Goal: Transaction & Acquisition: Purchase product/service

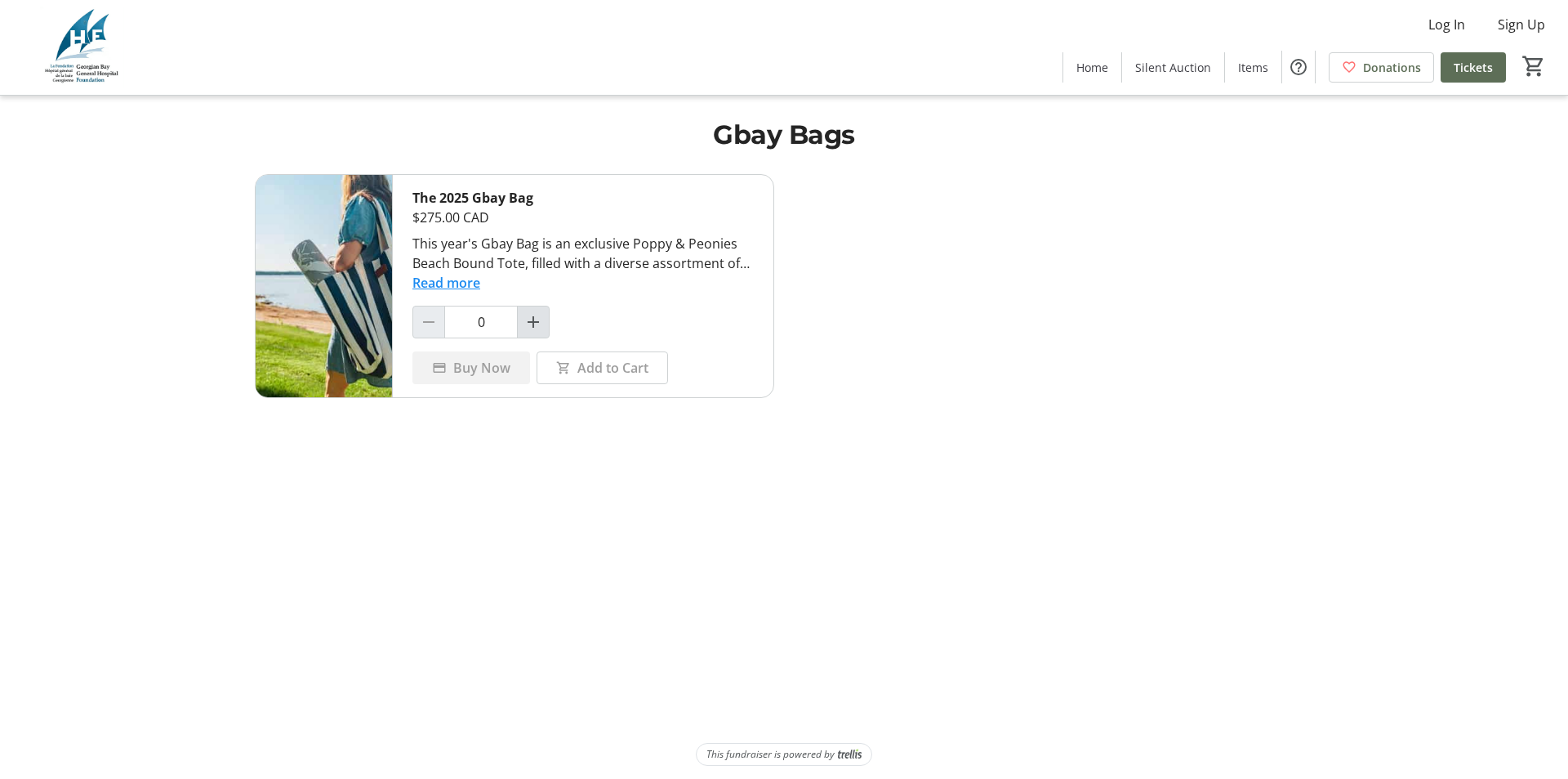
click at [537, 325] on mat-icon "Increment by one" at bounding box center [533, 322] width 19 height 19
type input "1"
click at [496, 369] on span "Buy Now" at bounding box center [481, 368] width 57 height 19
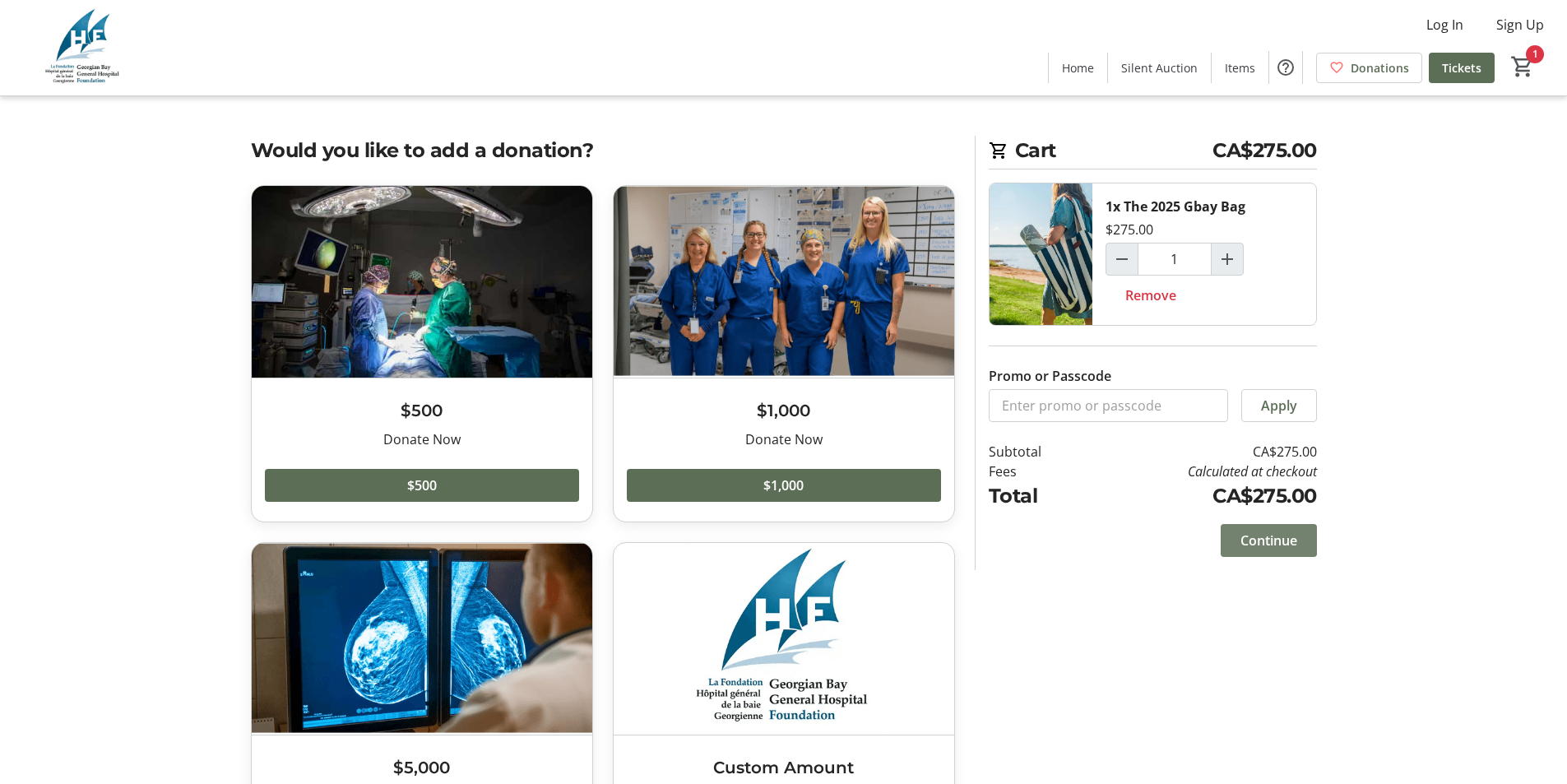
click at [1278, 539] on span "Continue" at bounding box center [1269, 540] width 57 height 20
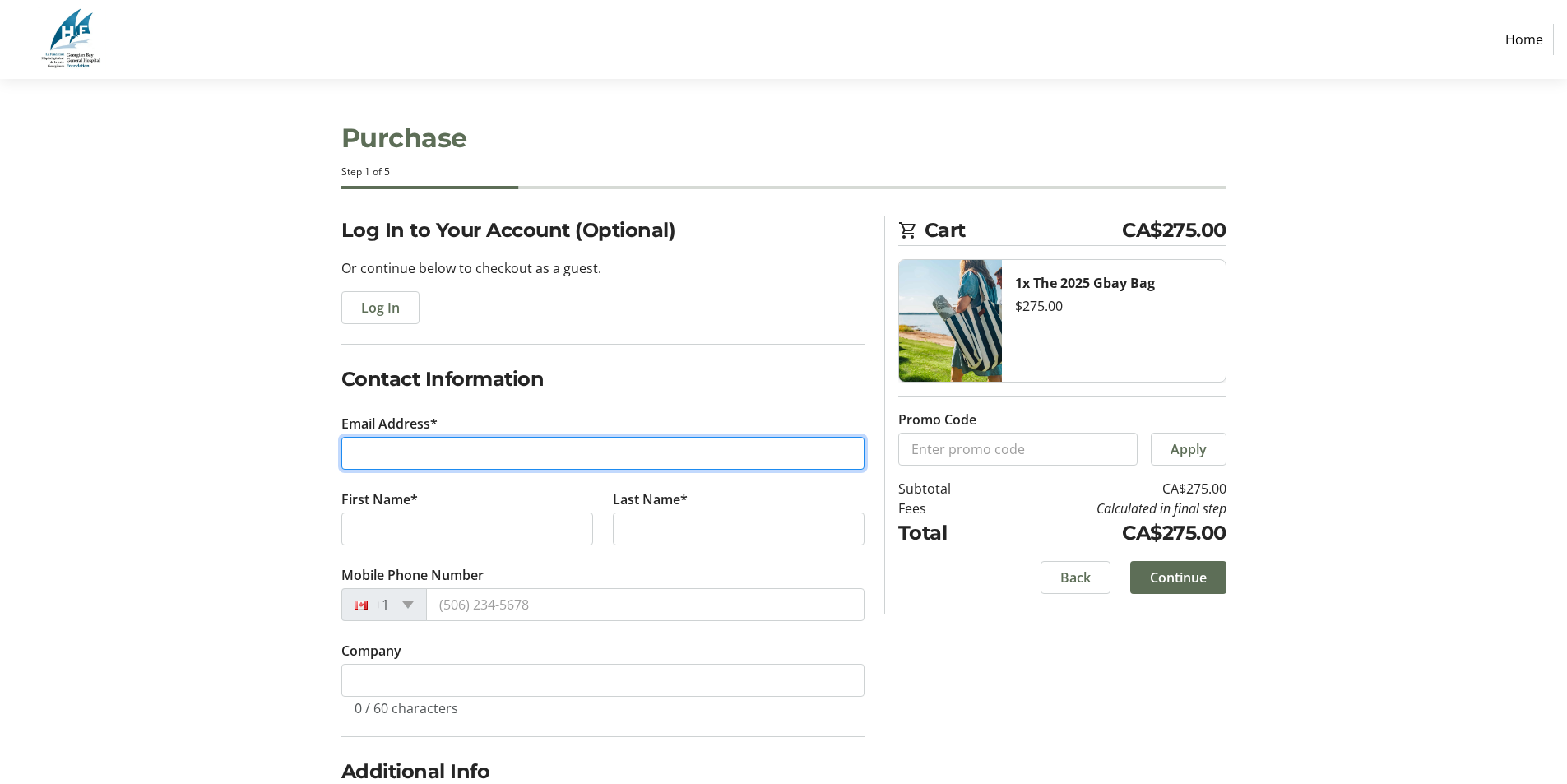
drag, startPoint x: 400, startPoint y: 459, endPoint x: 608, endPoint y: 451, distance: 208.2
click at [608, 451] on input "Email Address*" at bounding box center [603, 453] width 523 height 33
type input "[EMAIL_ADDRESS][DOMAIN_NAME]"
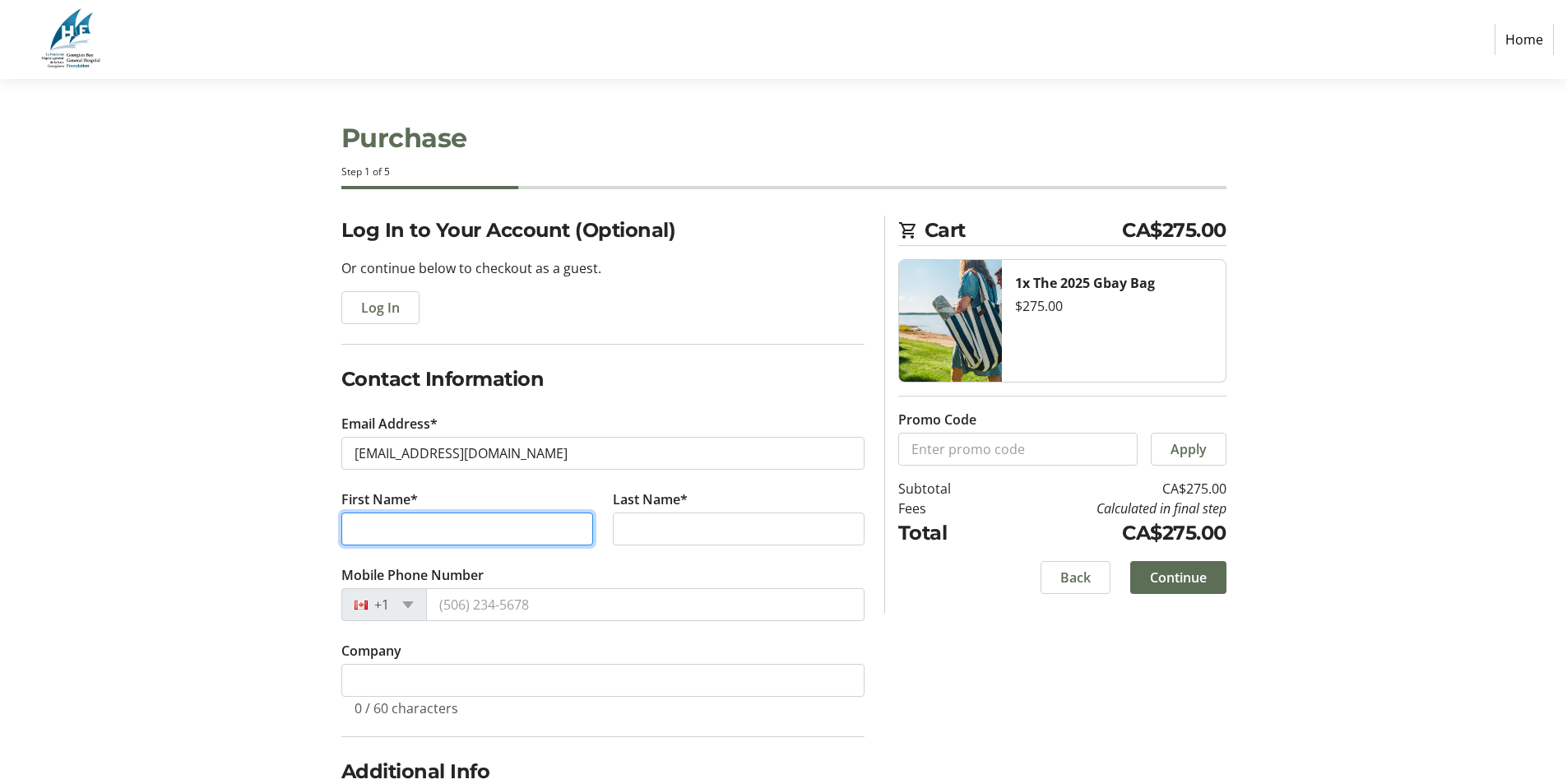
type input "[PERSON_NAME]"
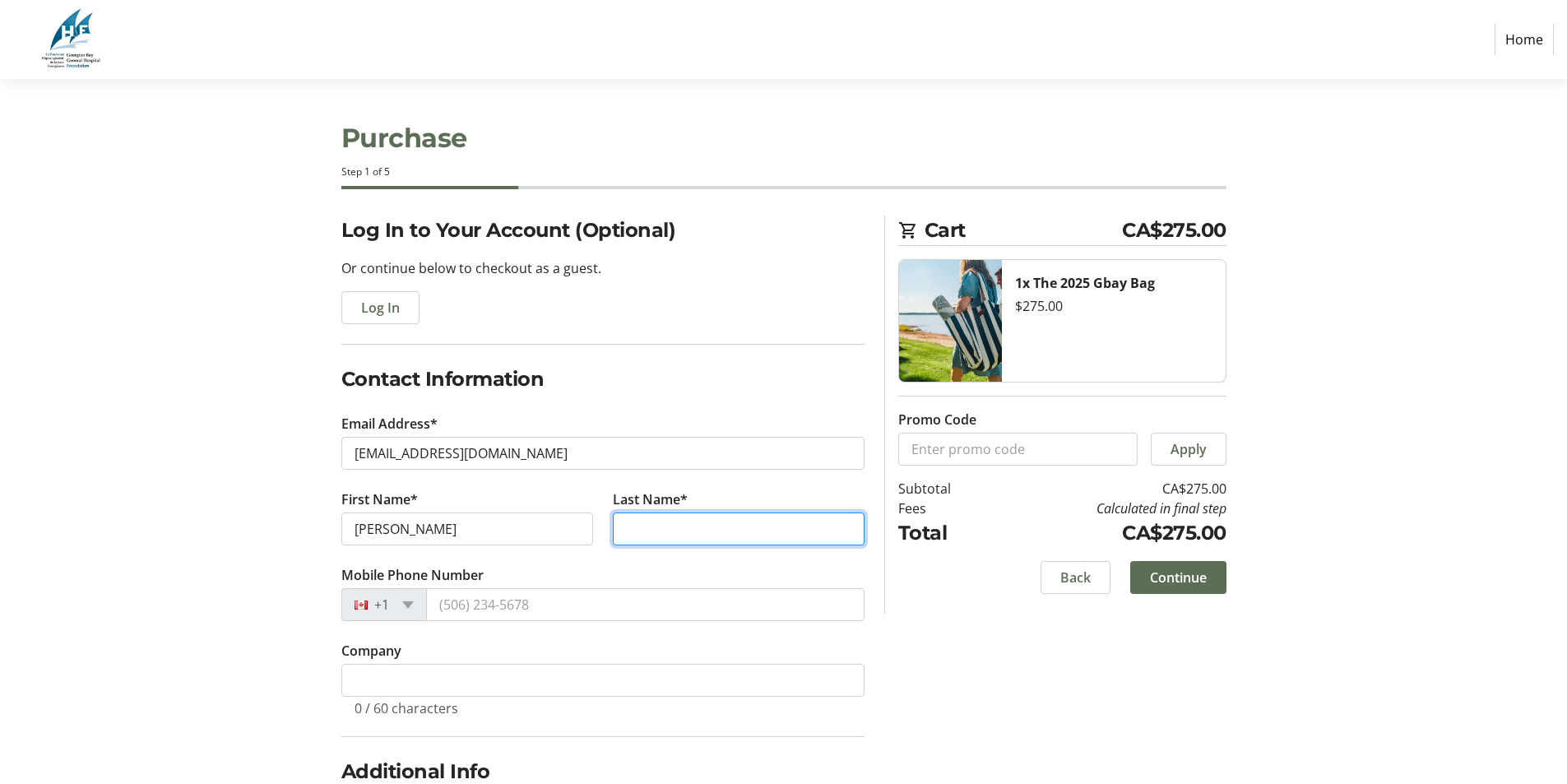
type input "[PERSON_NAME]"
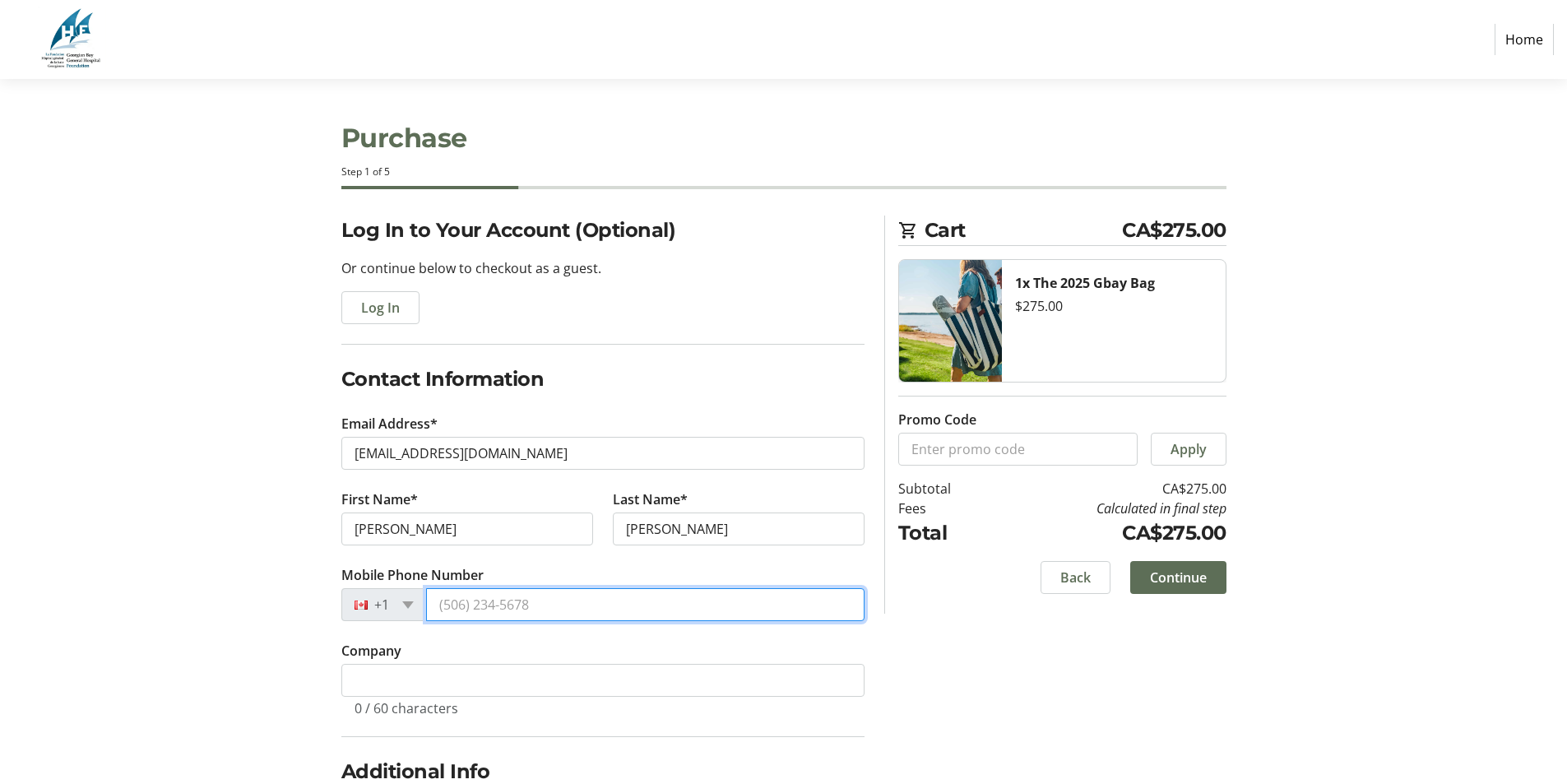
type input "[PHONE_NUMBER]"
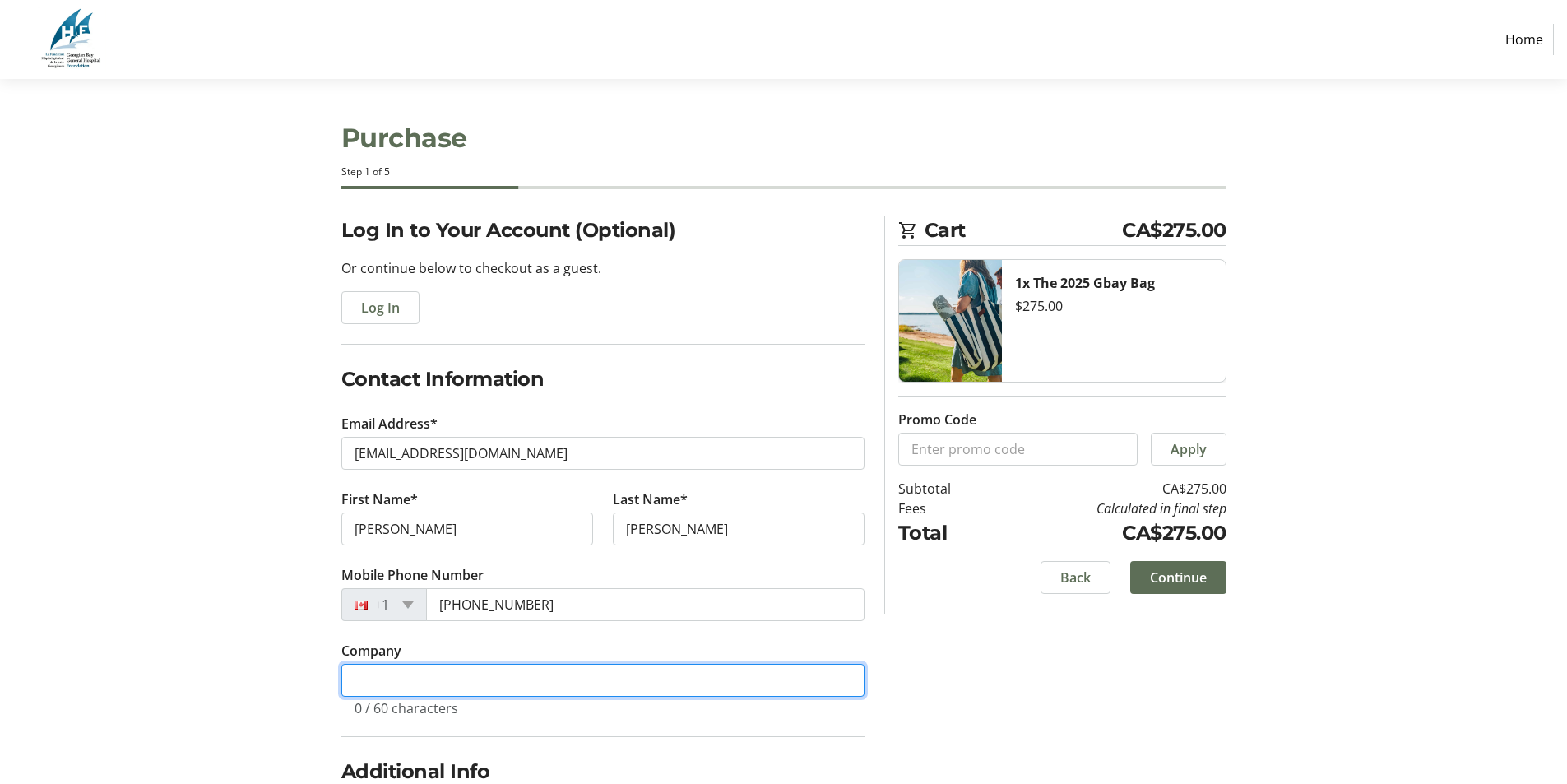
type input "GBGH"
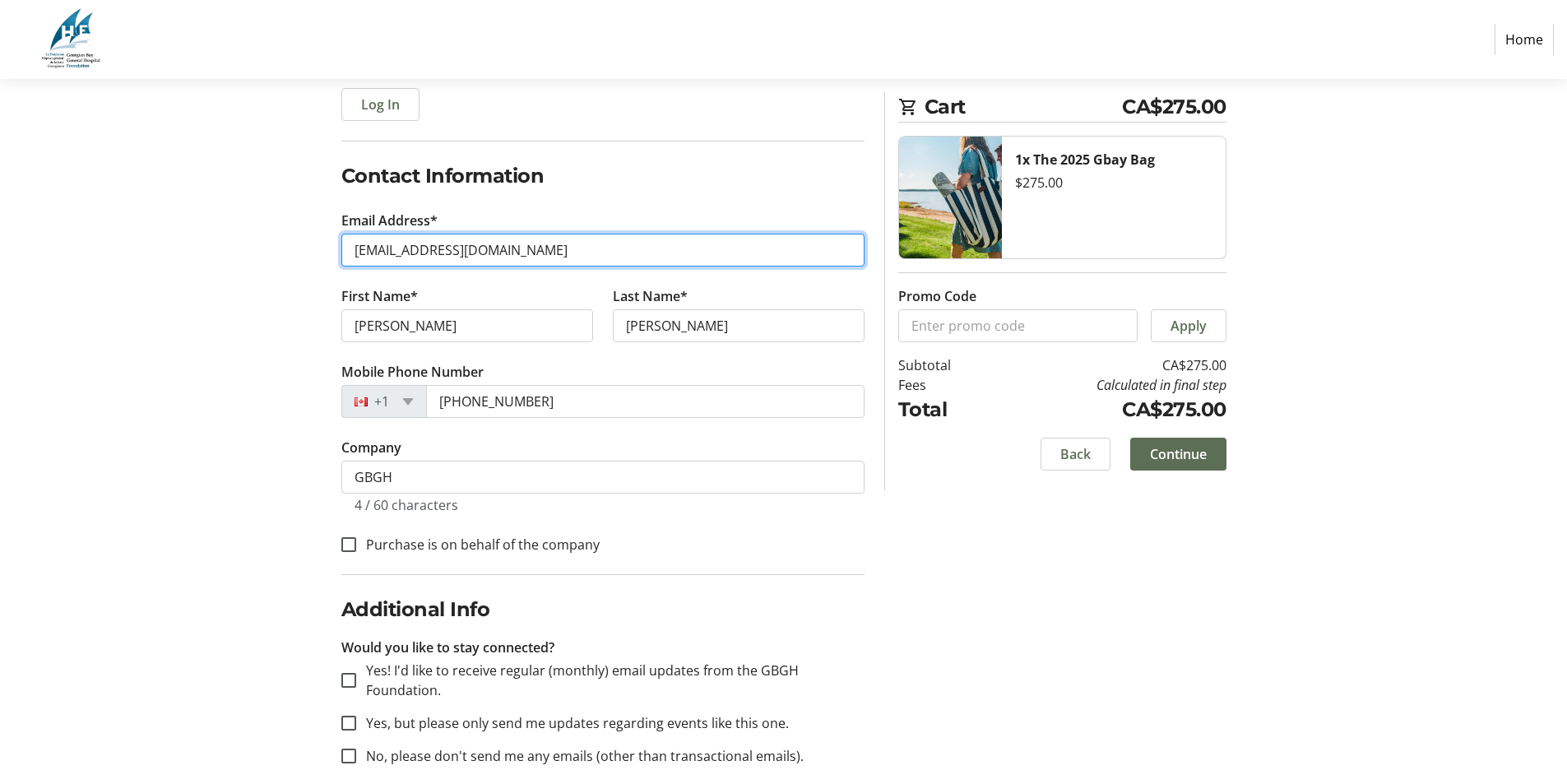
scroll to position [224, 0]
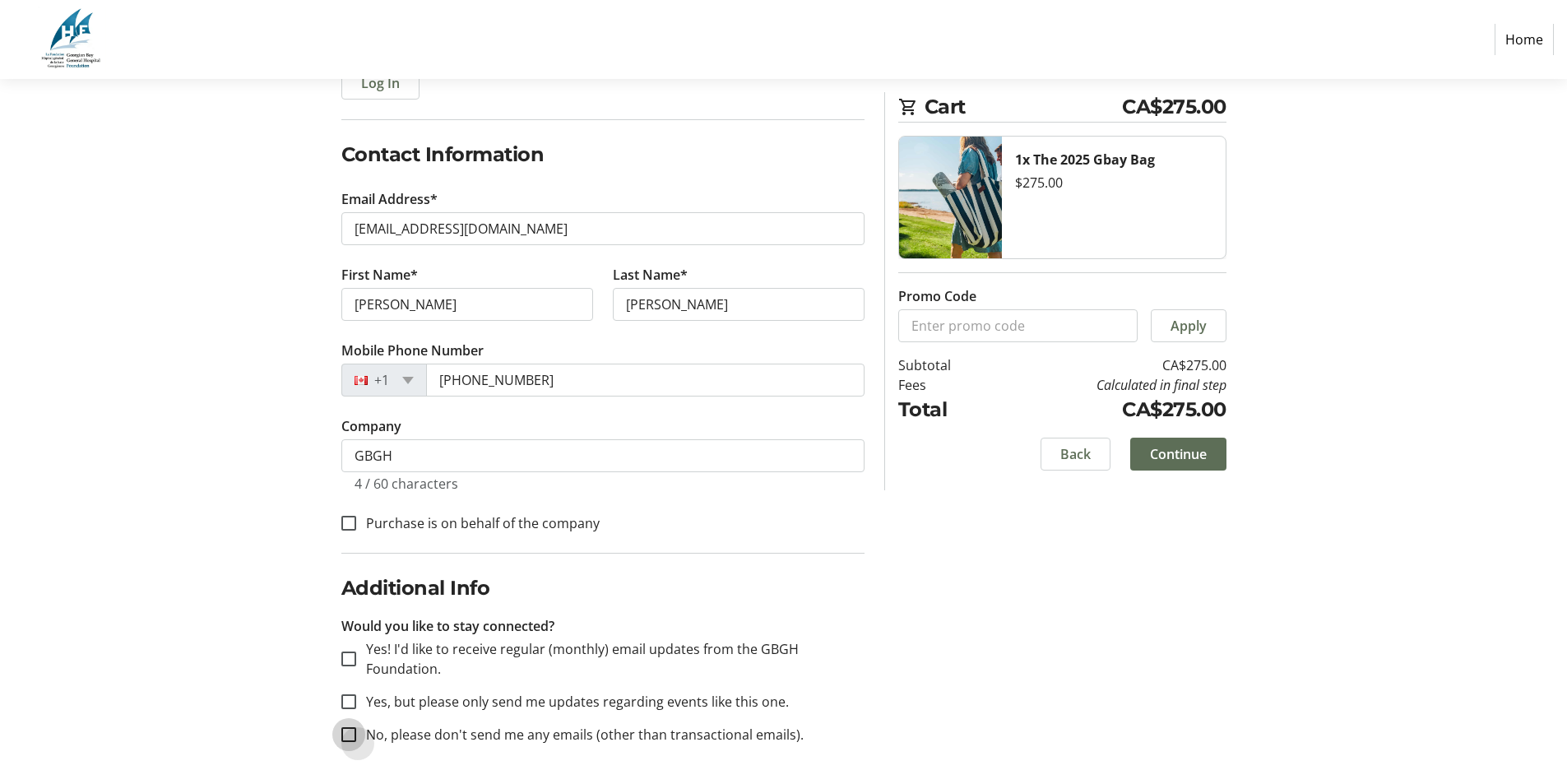
click at [351, 728] on input "No, please don't send me any emails (other than transactional emails)." at bounding box center [349, 734] width 15 height 15
click at [346, 728] on input "No, please don't send me any emails (other than transactional emails)." at bounding box center [349, 734] width 15 height 15
checkbox input "false"
click at [349, 695] on input "Yes, but please only send me updates regarding events like this one." at bounding box center [349, 701] width 15 height 15
checkbox input "true"
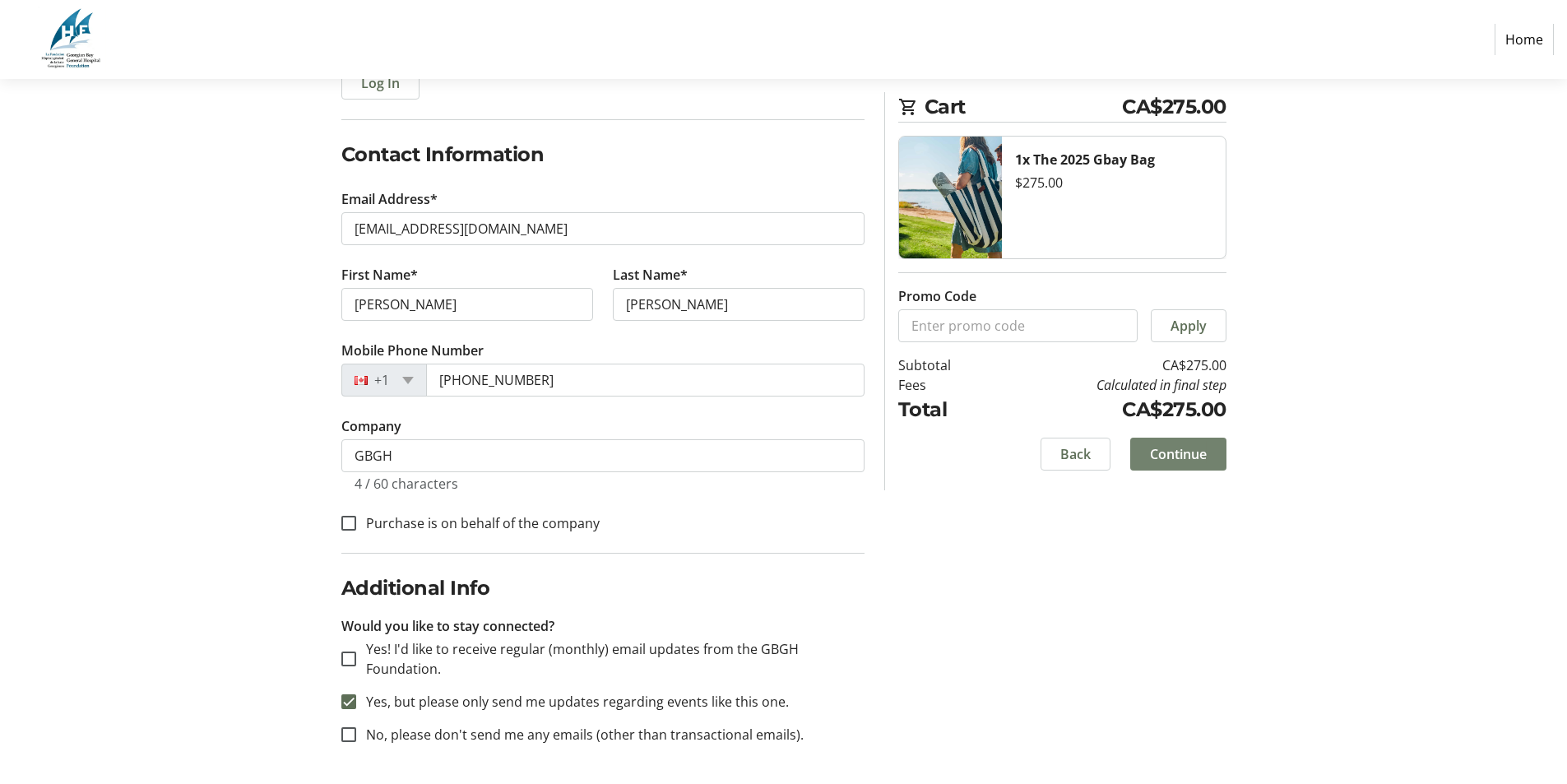
click at [1191, 446] on span "Continue" at bounding box center [1178, 454] width 57 height 20
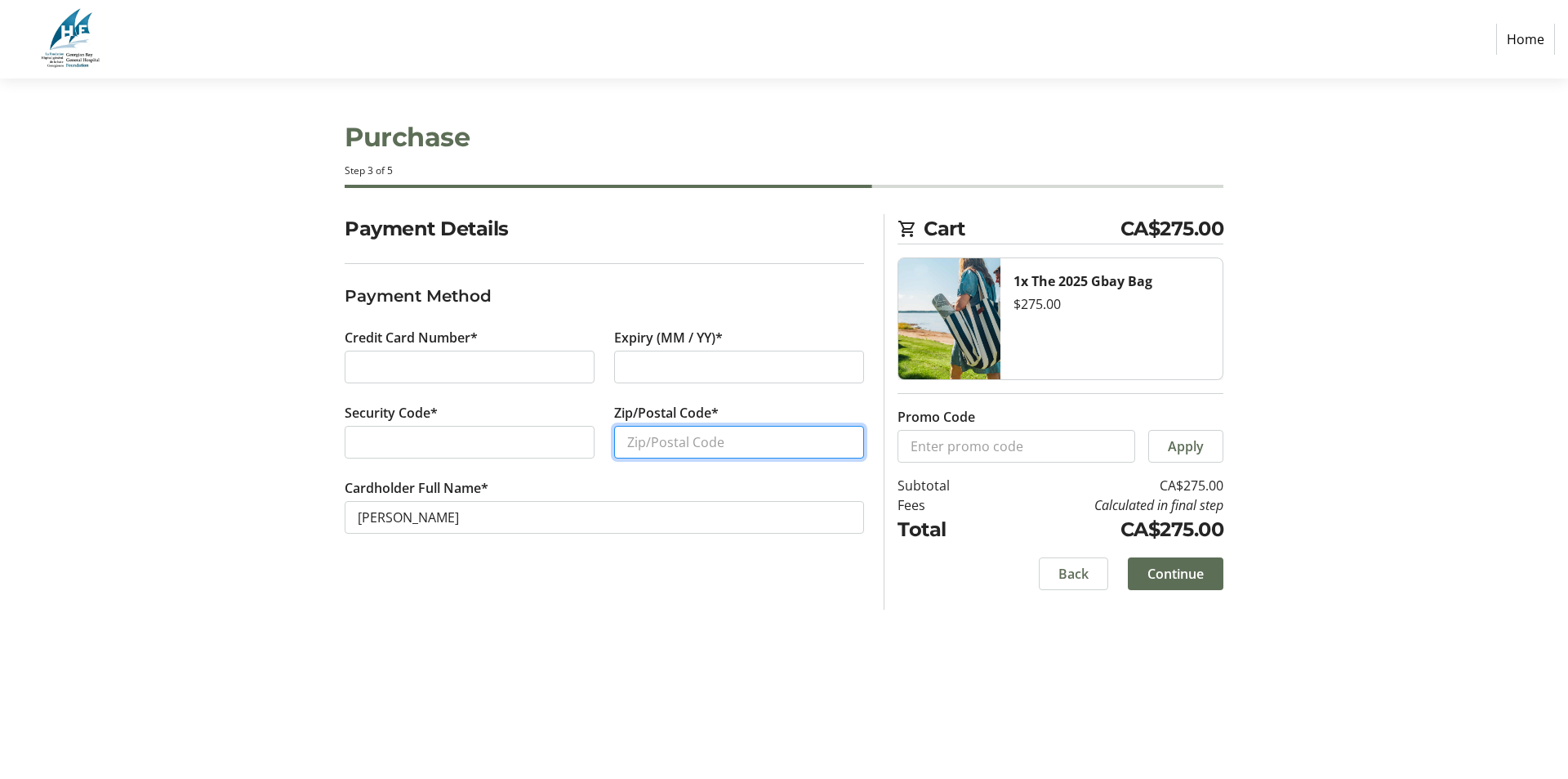
click at [684, 442] on input "Zip/Postal Code*" at bounding box center [739, 443] width 250 height 33
type input "L0K1R0"
click at [1182, 570] on span "Continue" at bounding box center [1175, 574] width 56 height 19
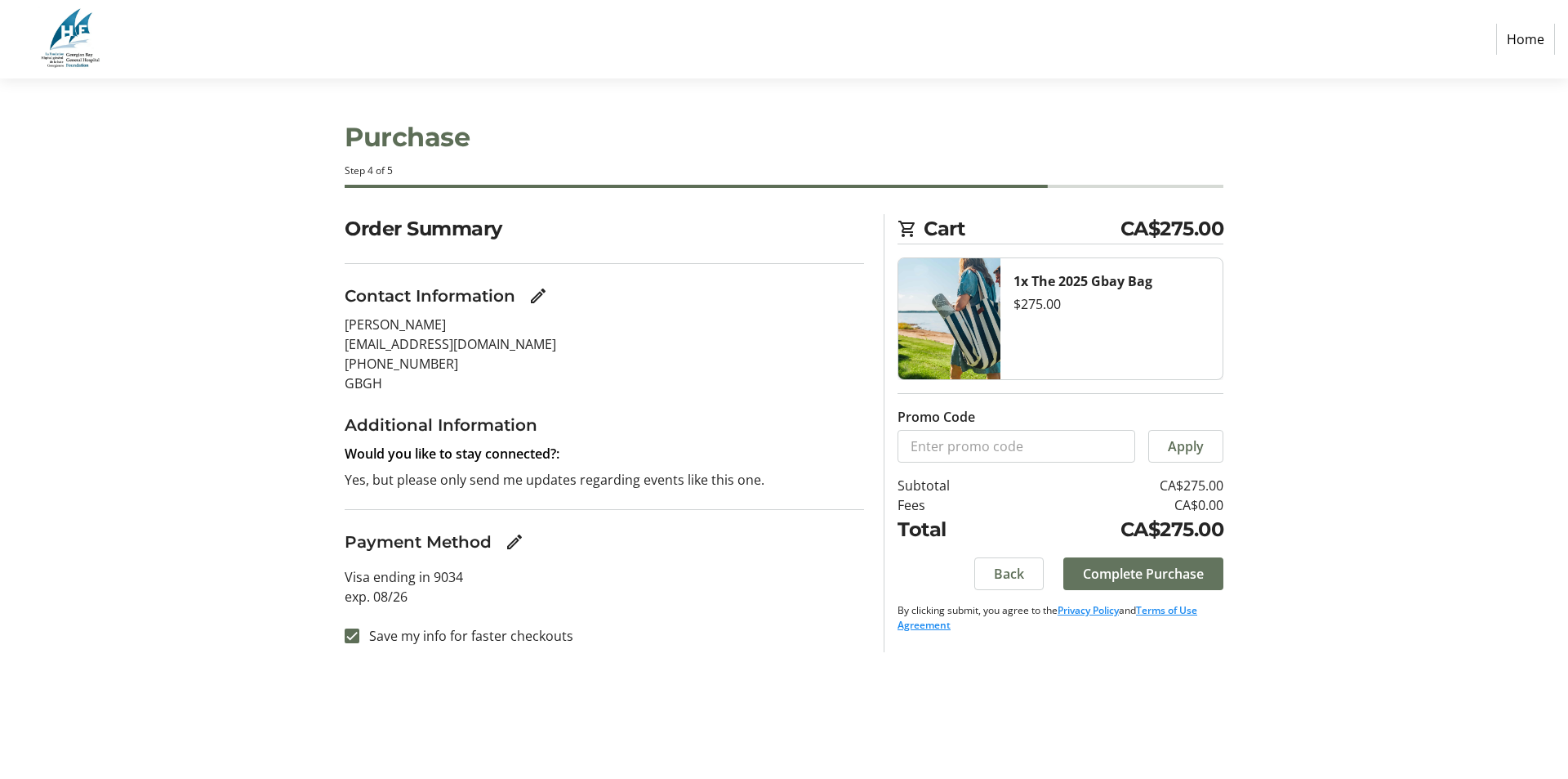
click at [1141, 567] on span "Complete Purchase" at bounding box center [1143, 574] width 121 height 19
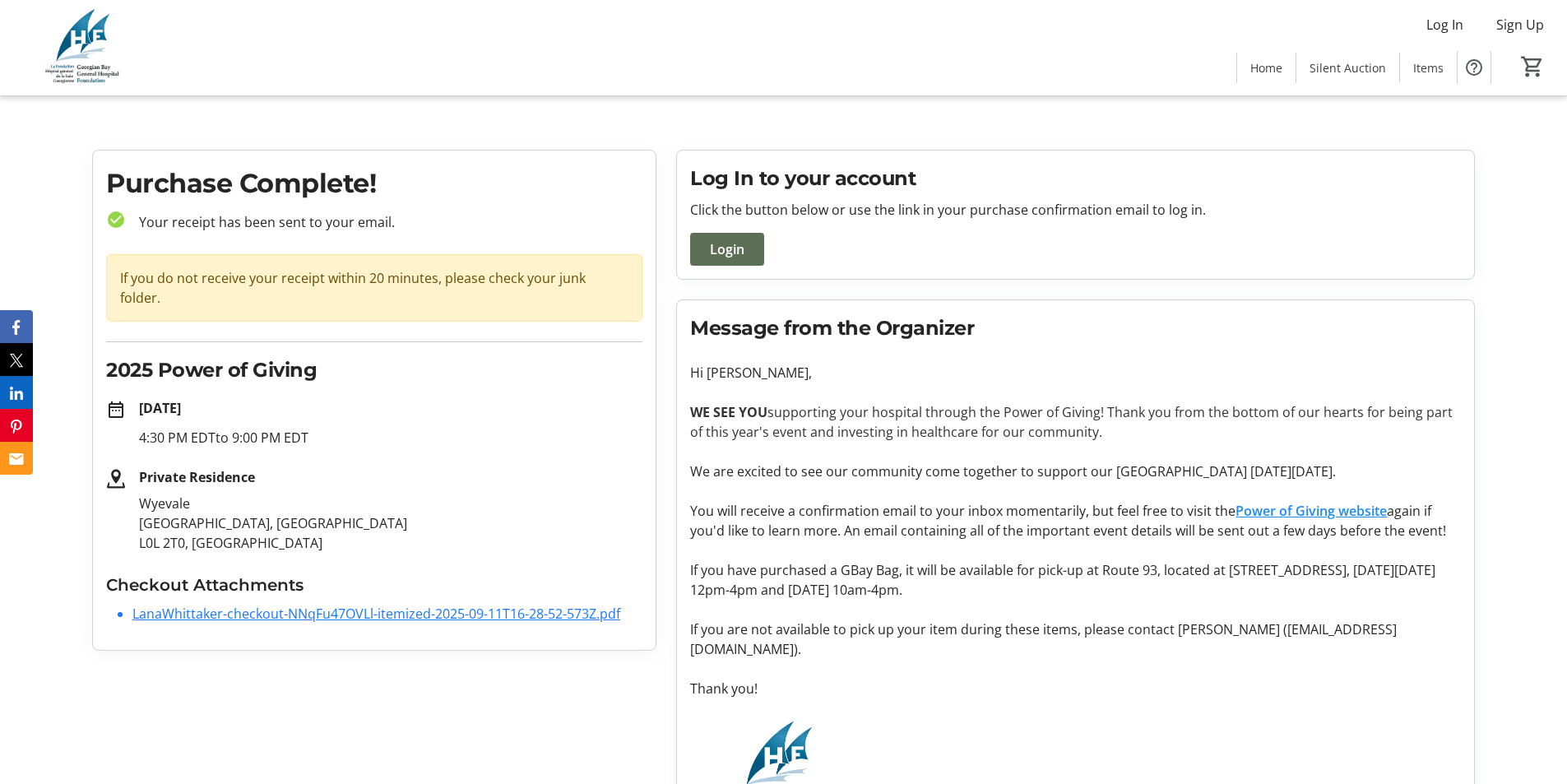
click at [292, 614] on link "LanaWhittaker-checkout-NNqFu47OVLl-itemized-2025-09-11T16-28-52-573Z.pdf" at bounding box center [376, 613] width 488 height 18
